Goal: Task Accomplishment & Management: Use online tool/utility

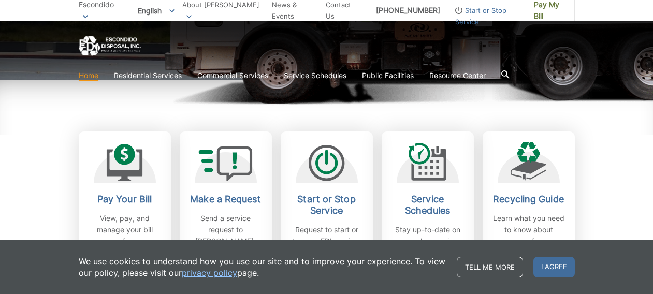
scroll to position [324, 0]
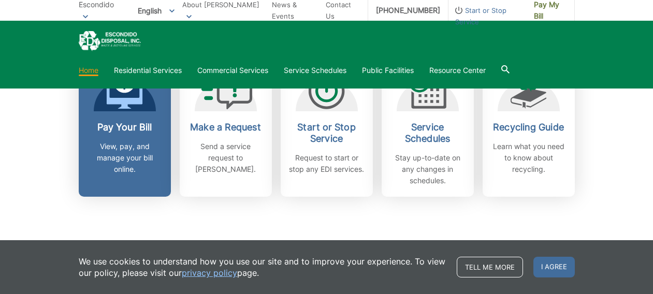
click at [137, 131] on h2 "Pay Your Bill" at bounding box center [124, 127] width 77 height 11
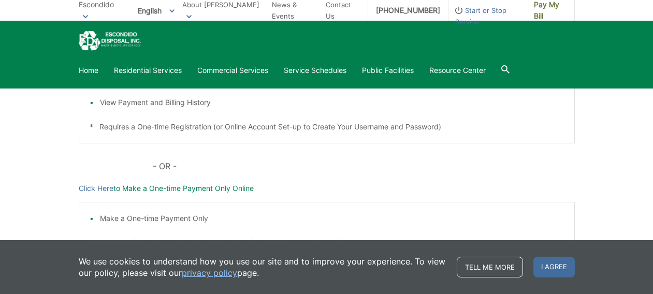
scroll to position [324, 0]
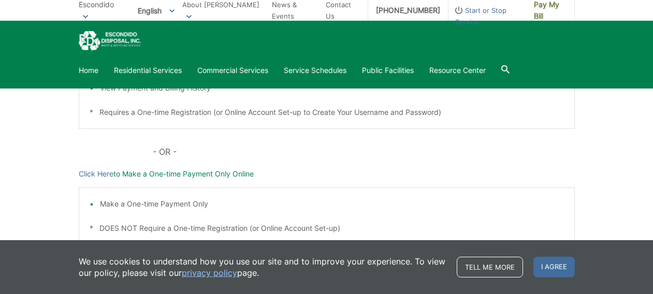
click at [179, 175] on p "Click Here to Make a One-time Payment Only Online" at bounding box center [327, 173] width 496 height 11
click at [130, 173] on p "Click Here to Make a One-time Payment Only Online" at bounding box center [327, 173] width 496 height 11
click at [90, 172] on link "Click Here" at bounding box center [96, 173] width 35 height 11
